Goal: Book appointment/travel/reservation

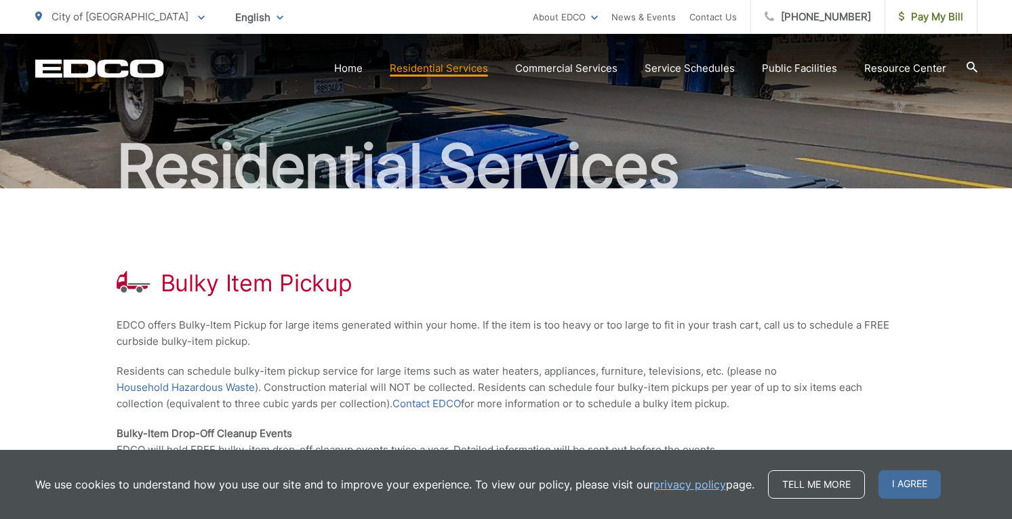
scroll to position [106, 0]
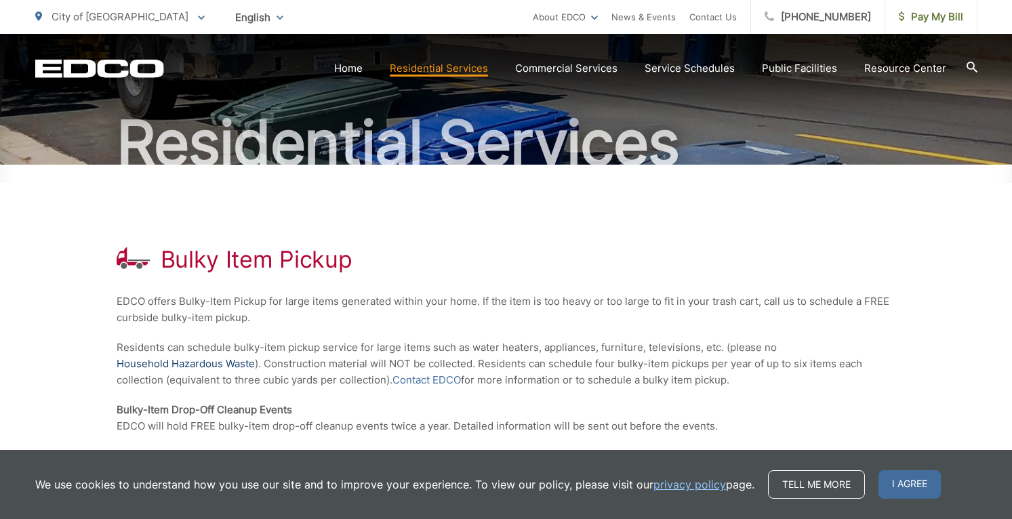
click at [222, 363] on link "Household Hazardous Waste" at bounding box center [186, 364] width 138 height 16
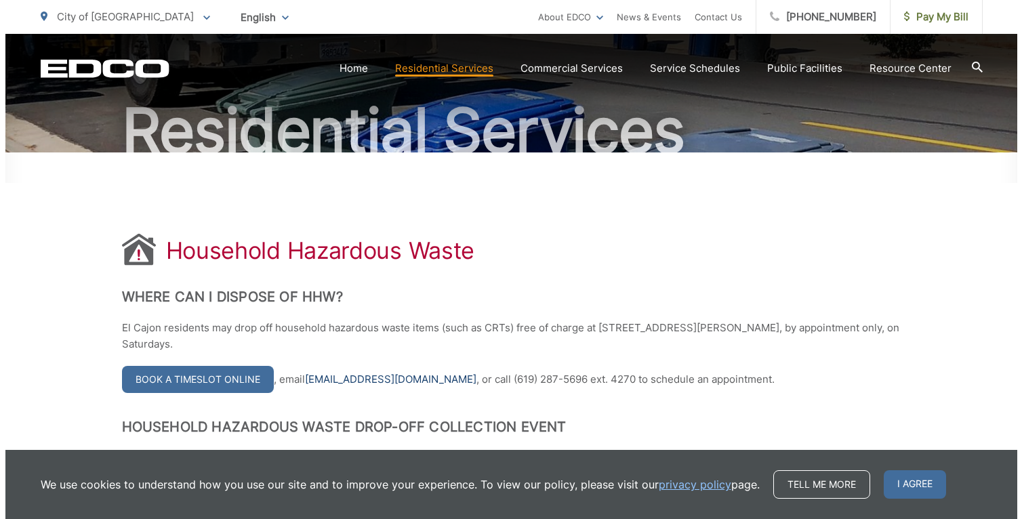
scroll to position [203, 0]
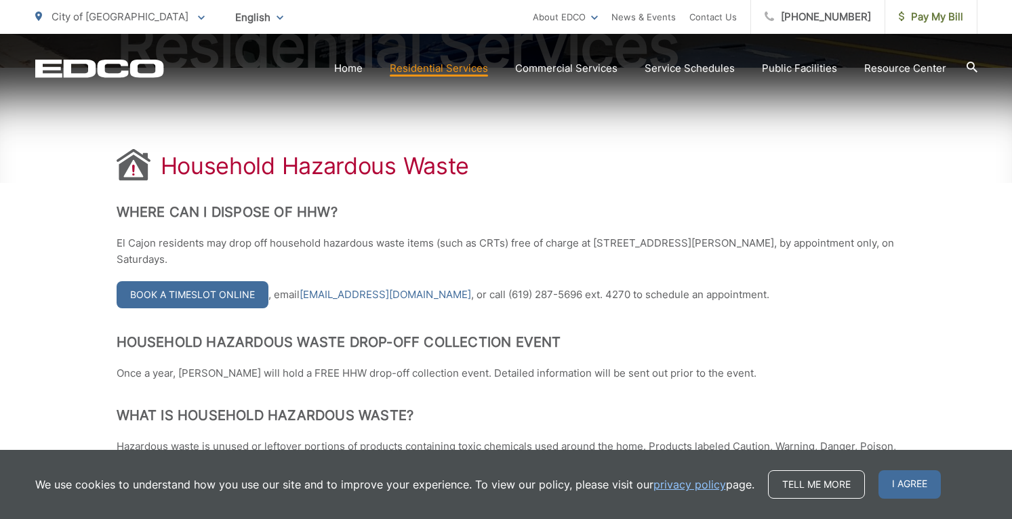
click at [221, 292] on link "Book a Timeslot Online" at bounding box center [193, 294] width 152 height 27
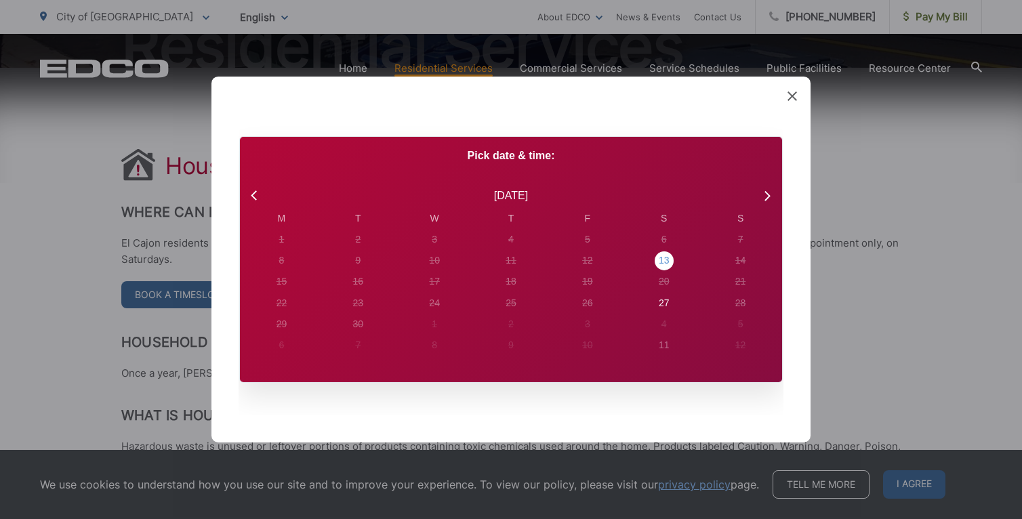
click at [285, 247] on div "13" at bounding box center [281, 239] width 5 height 14
radio input "true"
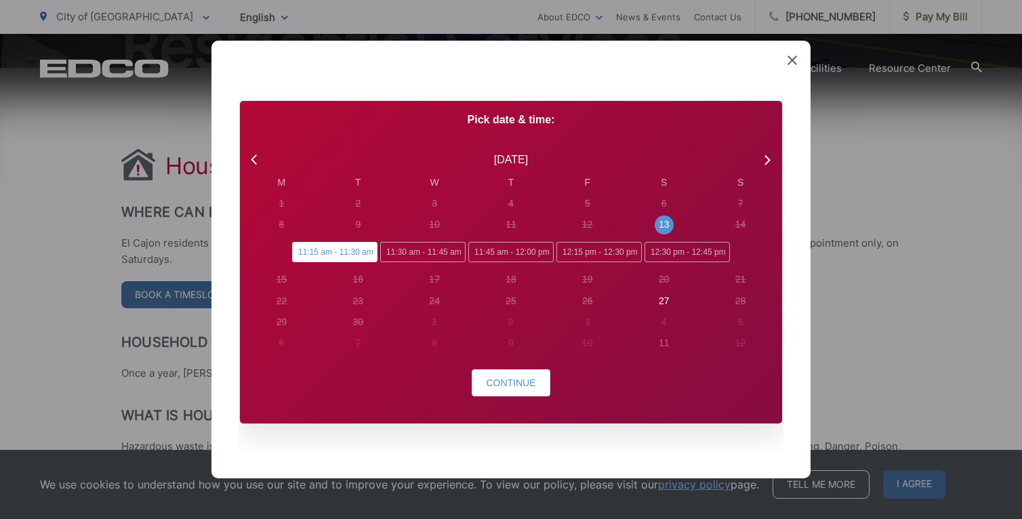
click at [298, 251] on span "11:15 am - 11:30 am" at bounding box center [334, 252] width 85 height 20
click at [298, 251] on input "11:15 am - 11:30 am" at bounding box center [296, 246] width 9 height 9
click at [504, 382] on span "Continue" at bounding box center [510, 383] width 49 height 11
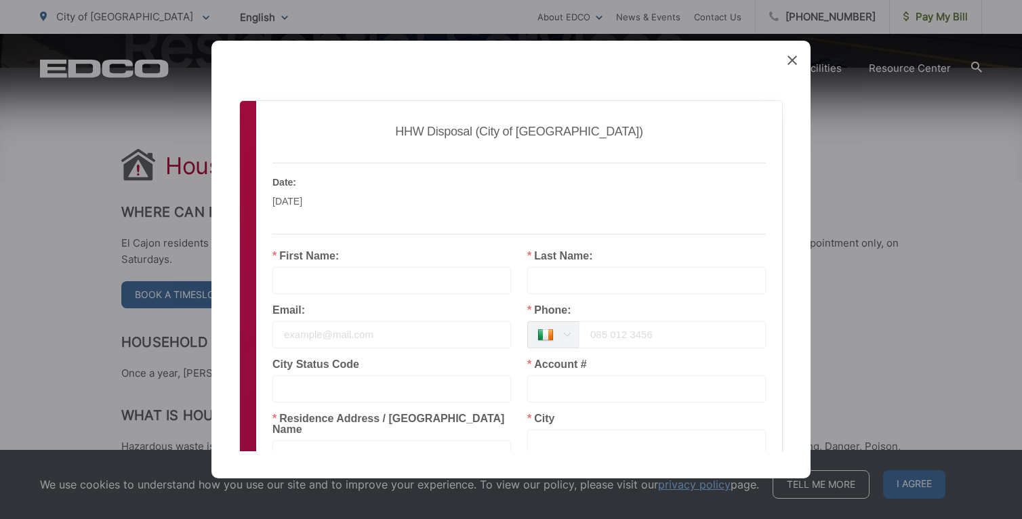
click at [333, 284] on input "text" at bounding box center [391, 280] width 239 height 27
type input "[PERSON_NAME]"
type input "Demo"
click at [359, 336] on input "email" at bounding box center [391, 334] width 239 height 27
type input "[PERSON_NAME][EMAIL_ADDRESS][DOMAIN_NAME]"
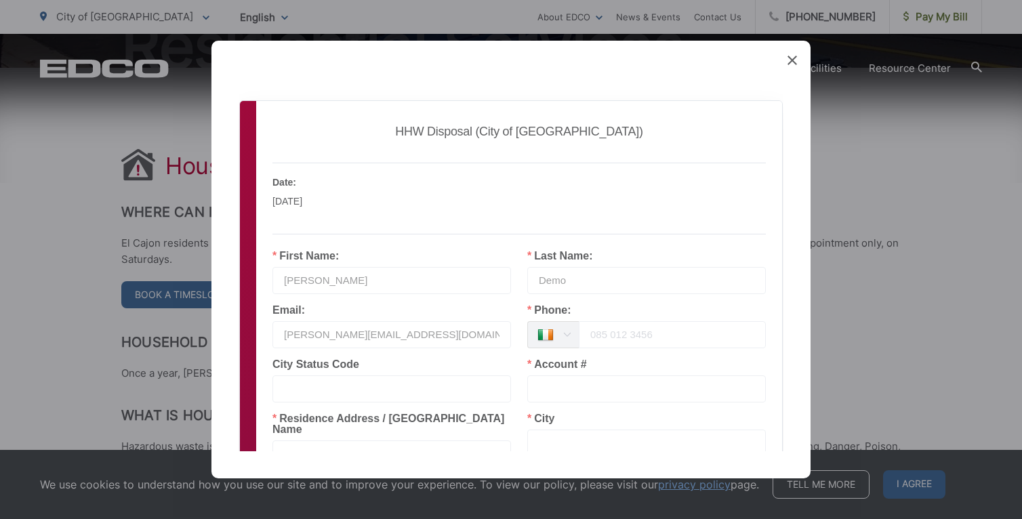
click at [622, 337] on input "tel" at bounding box center [672, 334] width 187 height 27
type input "[PHONE_NUMBER]"
click at [417, 382] on input "text" at bounding box center [391, 389] width 239 height 27
type input "92019"
click at [628, 384] on input "text" at bounding box center [646, 389] width 239 height 27
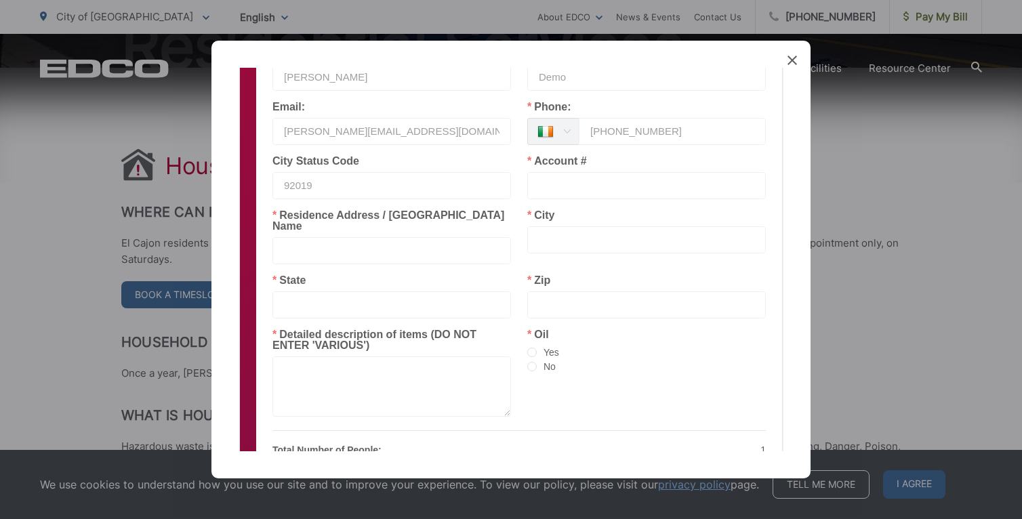
click at [316, 244] on input "text" at bounding box center [391, 250] width 239 height 27
type input "1784 [GEOGRAPHIC_DATA]"
type input "El Cajon"
type input "CA"
type input "92019"
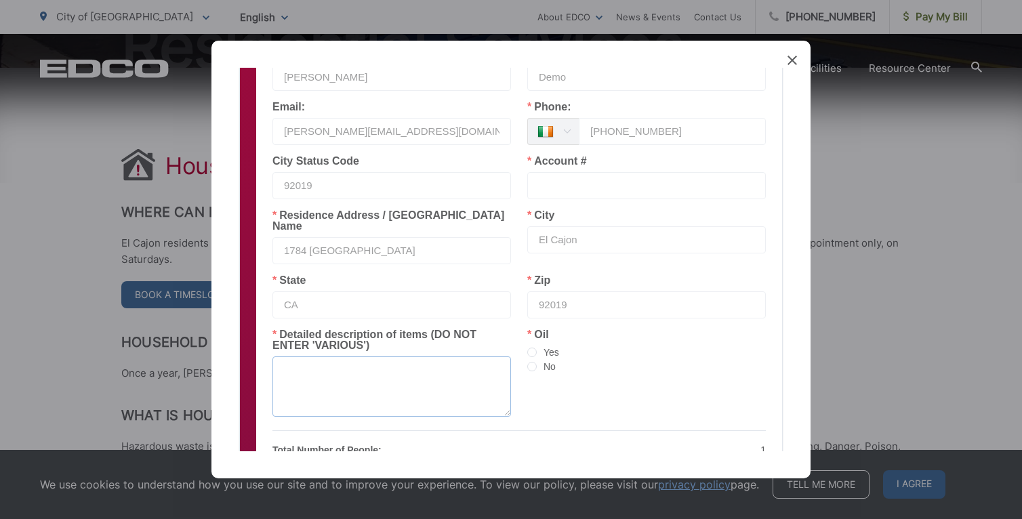
click at [346, 359] on textarea at bounding box center [391, 387] width 239 height 60
type textarea "Refrigerator Total Gym"
click at [527, 362] on span at bounding box center [531, 366] width 9 height 9
click at [527, 362] on input "No" at bounding box center [531, 367] width 9 height 11
radio input "true"
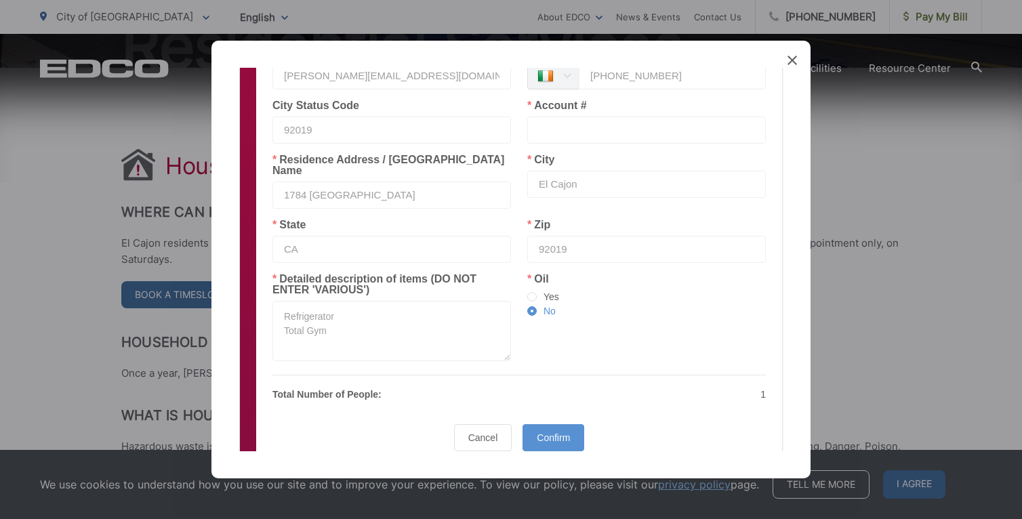
scroll to position [235, 0]
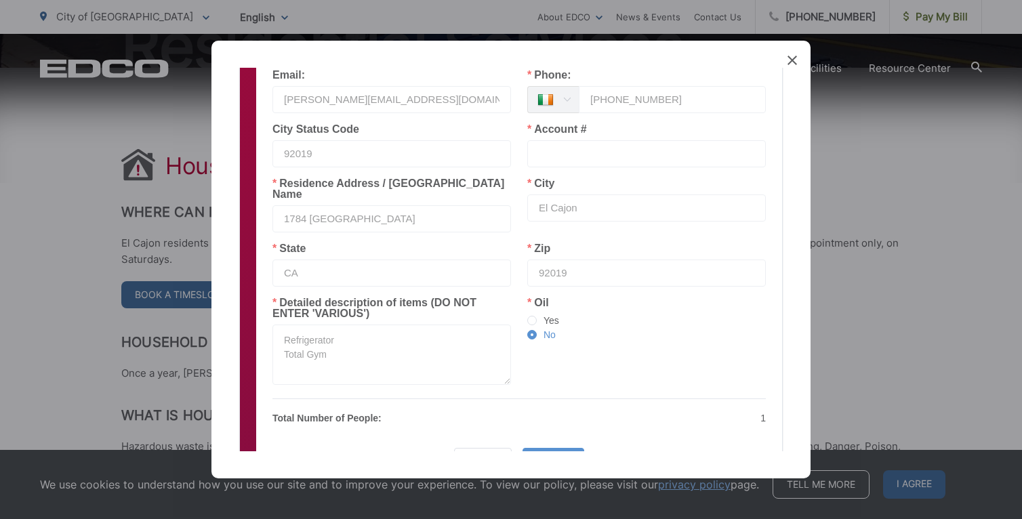
click at [386, 410] on p "Total Number of People:" at bounding box center [391, 418] width 239 height 16
click at [350, 339] on textarea "Refrigerator Total Gym" at bounding box center [391, 355] width 239 height 60
type textarea "Refrigerator Total Gym - not very large"
click at [550, 448] on div "Confirm" at bounding box center [554, 461] width 62 height 27
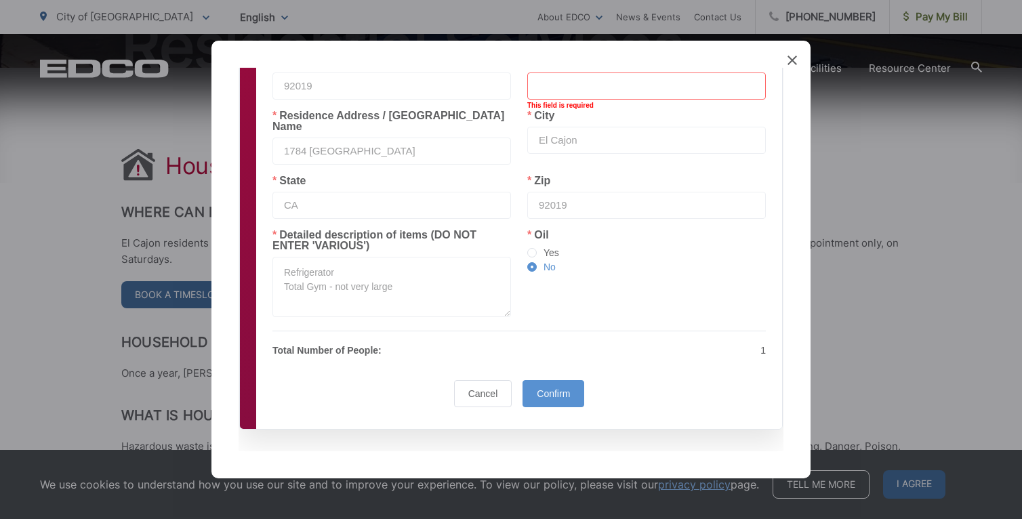
scroll to position [100, 0]
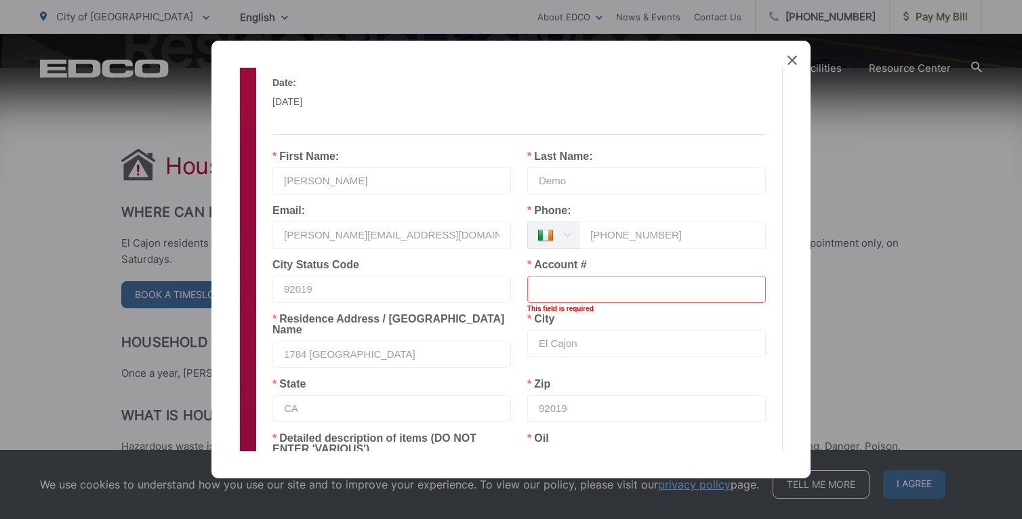
click at [638, 289] on input "text" at bounding box center [646, 289] width 239 height 27
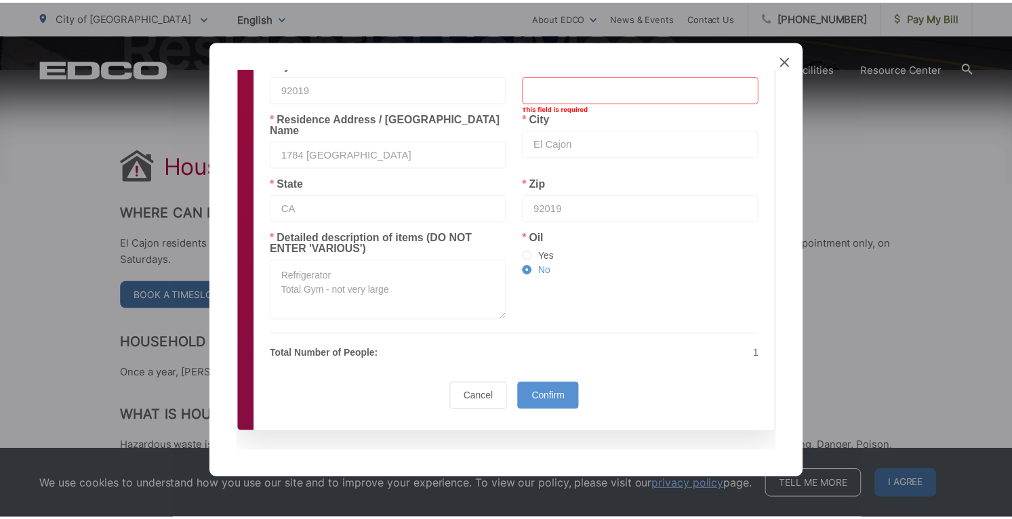
scroll to position [303, 0]
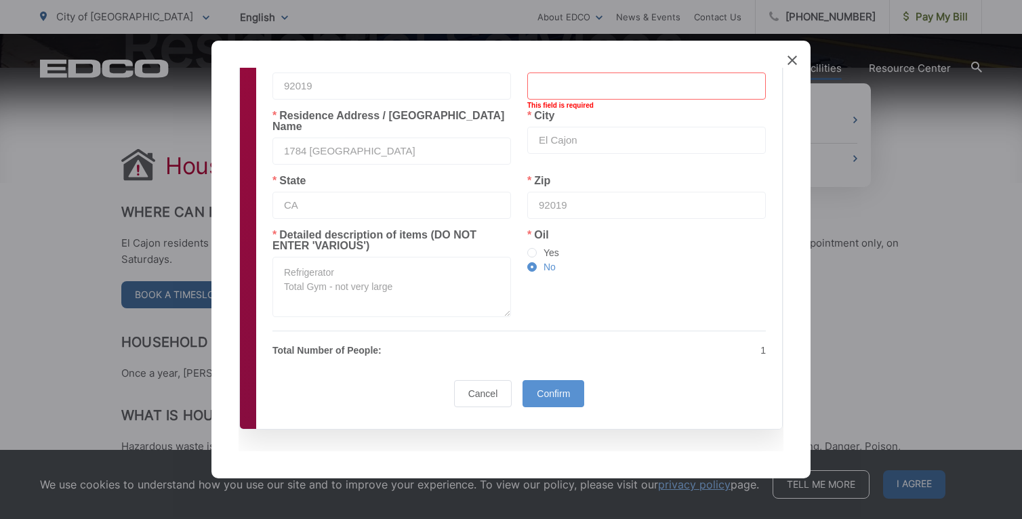
click at [794, 62] on icon at bounding box center [792, 60] width 9 height 9
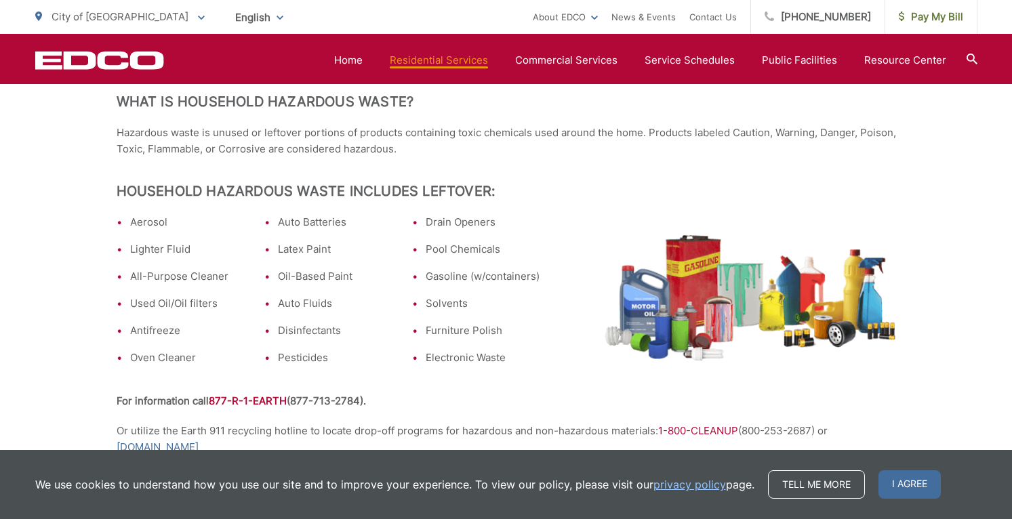
scroll to position [542, 0]
